Goal: Transaction & Acquisition: Subscribe to service/newsletter

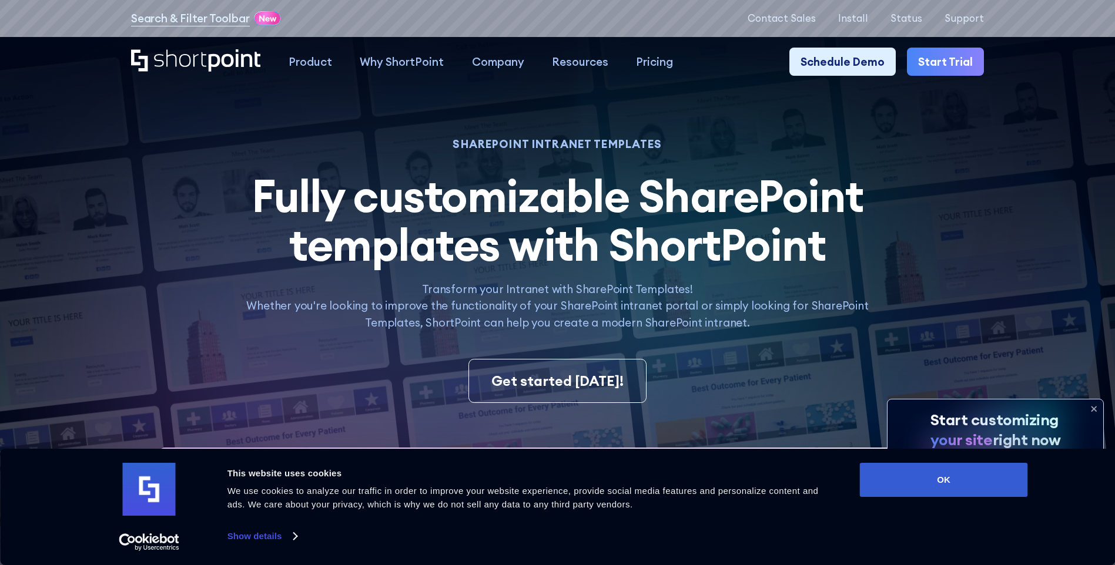
click at [1097, 404] on icon at bounding box center [1093, 409] width 19 height 19
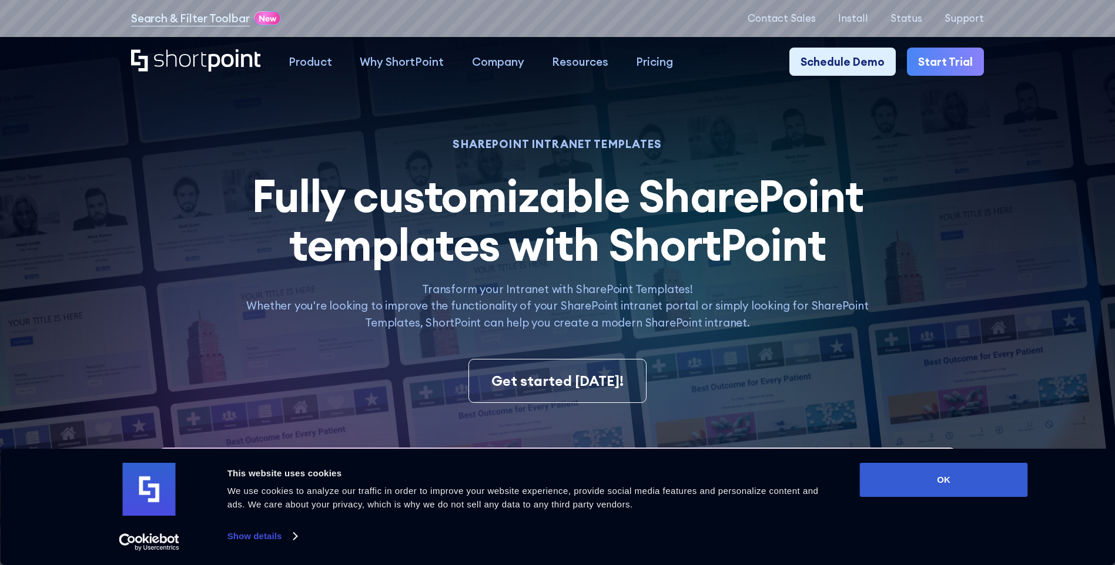
click at [975, 64] on link "Start Trial" at bounding box center [945, 62] width 77 height 28
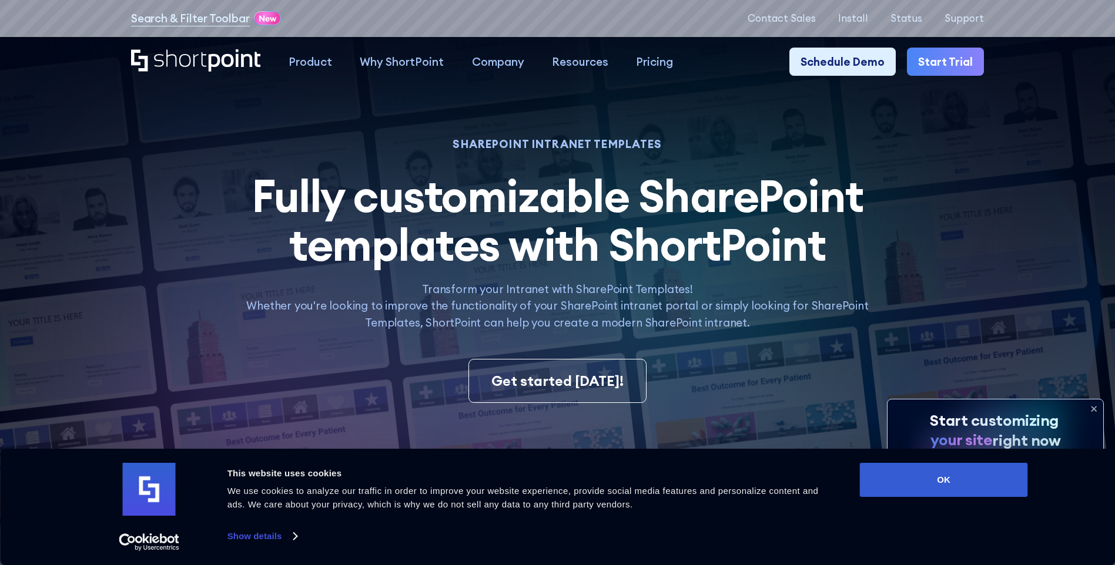
click at [1092, 407] on icon at bounding box center [1093, 409] width 5 height 5
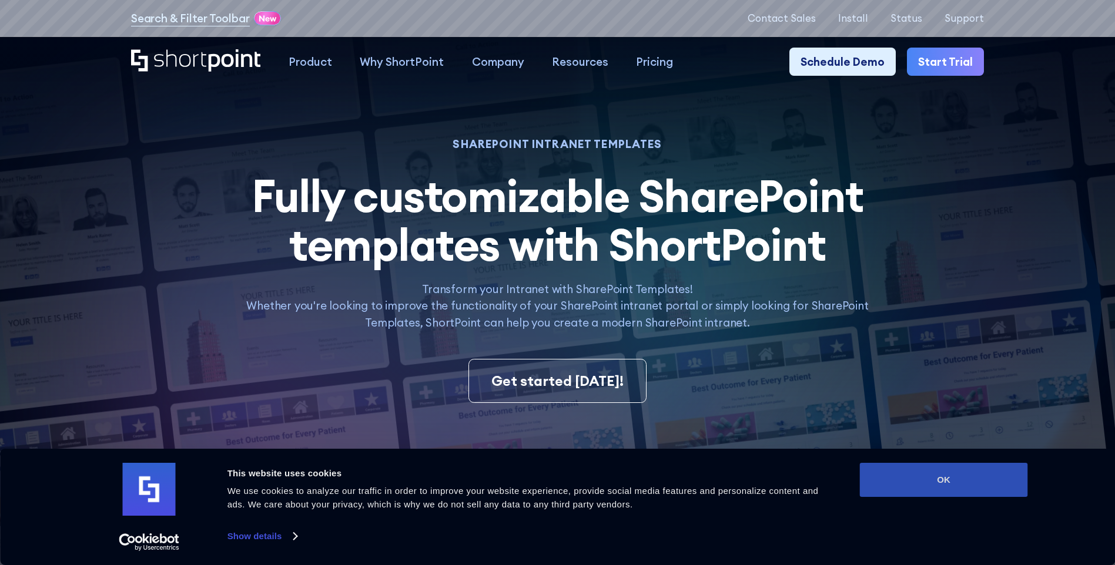
click at [1003, 475] on button "OK" at bounding box center [944, 480] width 168 height 34
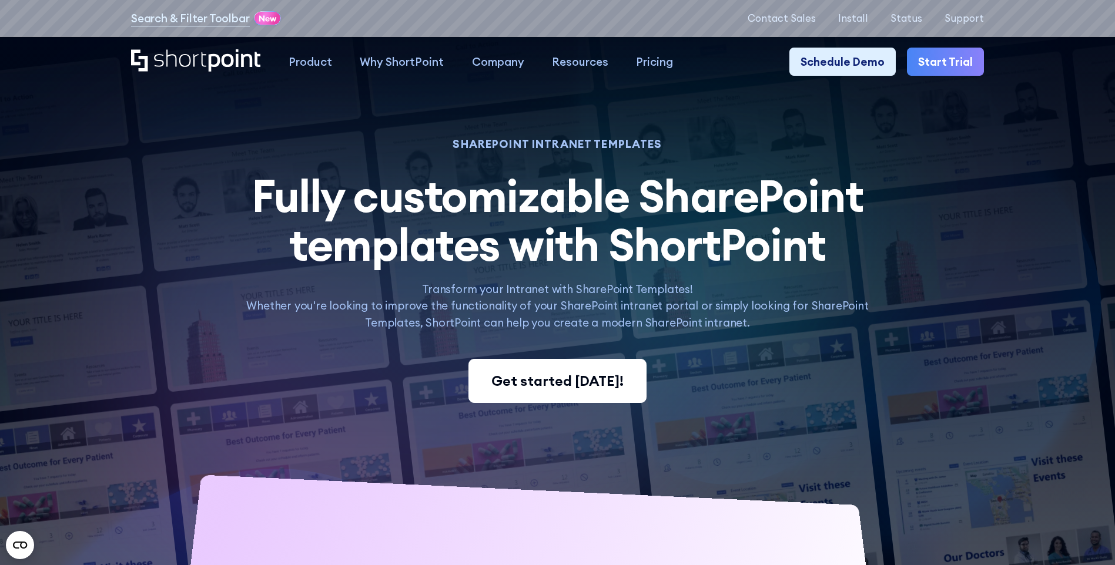
click at [541, 397] on link "Get started [DATE]!" at bounding box center [557, 381] width 178 height 45
